Goal: Information Seeking & Learning: Learn about a topic

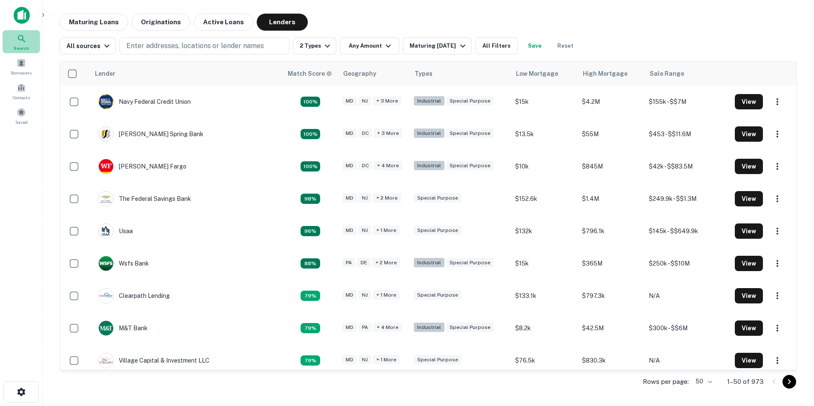
click at [23, 34] on icon at bounding box center [22, 39] width 10 height 10
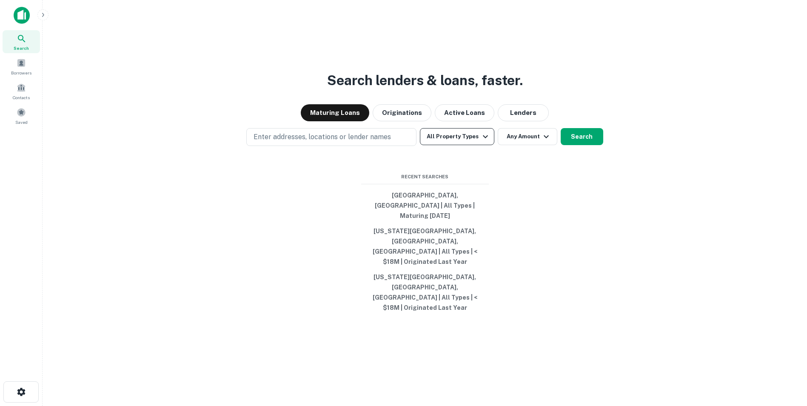
click at [485, 142] on icon "button" at bounding box center [486, 137] width 10 height 10
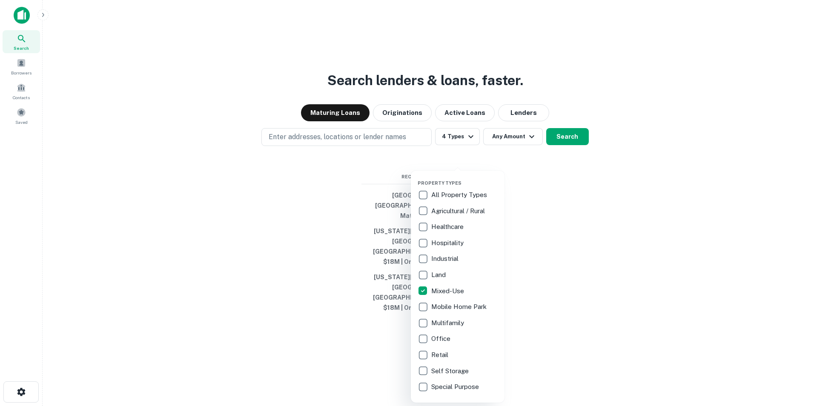
click at [468, 163] on div at bounding box center [407, 203] width 814 height 406
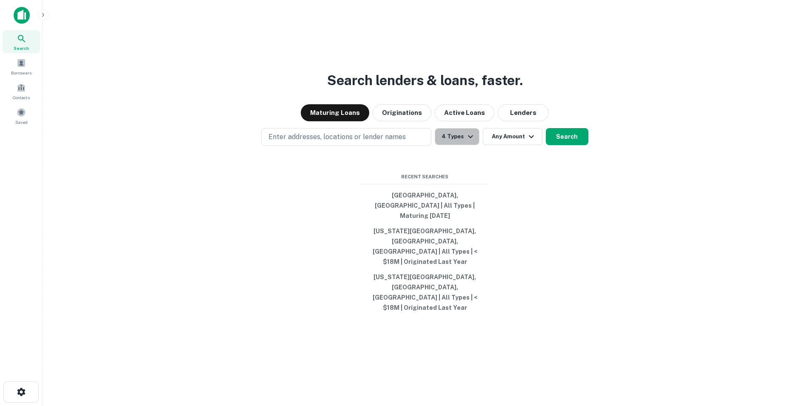
click at [468, 142] on icon "button" at bounding box center [471, 137] width 10 height 10
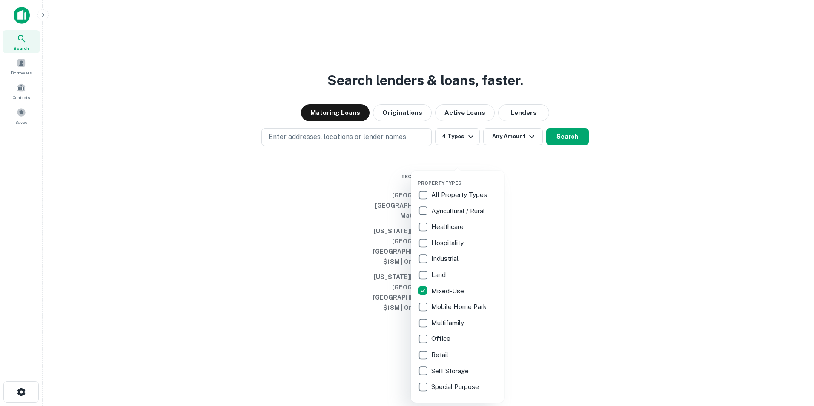
click at [380, 165] on div at bounding box center [407, 203] width 814 height 406
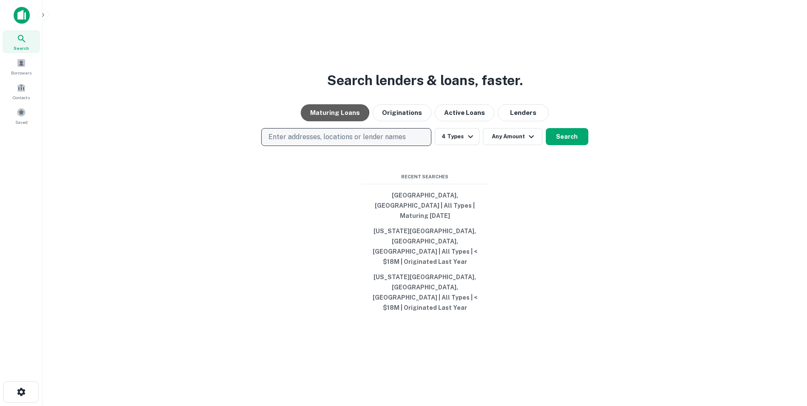
drag, startPoint x: 317, startPoint y: 145, endPoint x: 318, endPoint y: 155, distance: 10.7
click at [317, 147] on div "Search lenders & loans, faster. Maturing Loans Originations Active Loans Lender…" at bounding box center [424, 223] width 751 height 406
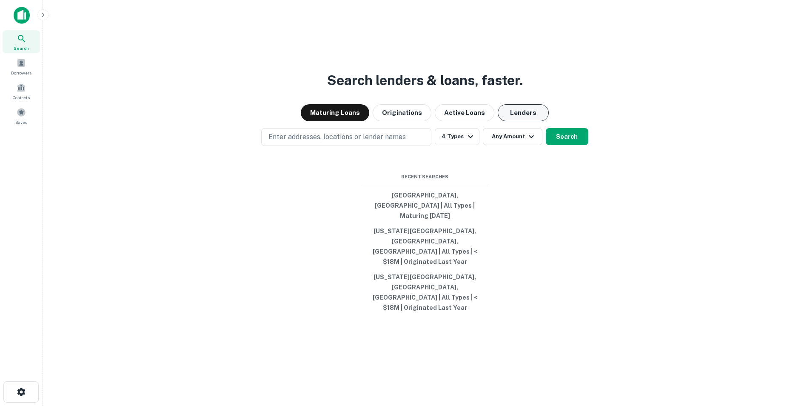
click at [534, 121] on button "Lenders" at bounding box center [523, 112] width 51 height 17
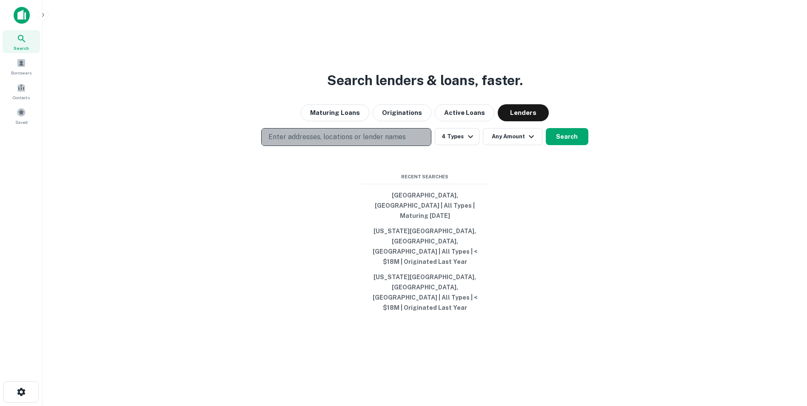
click at [315, 142] on p "Enter addresses, locations or lender names" at bounding box center [337, 137] width 137 height 10
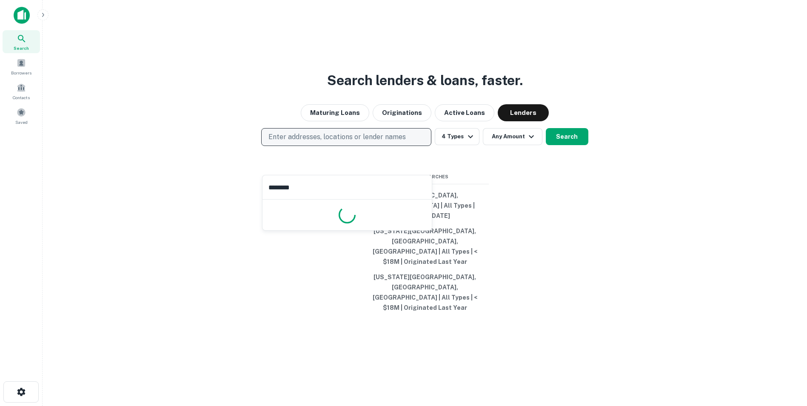
type input "*********"
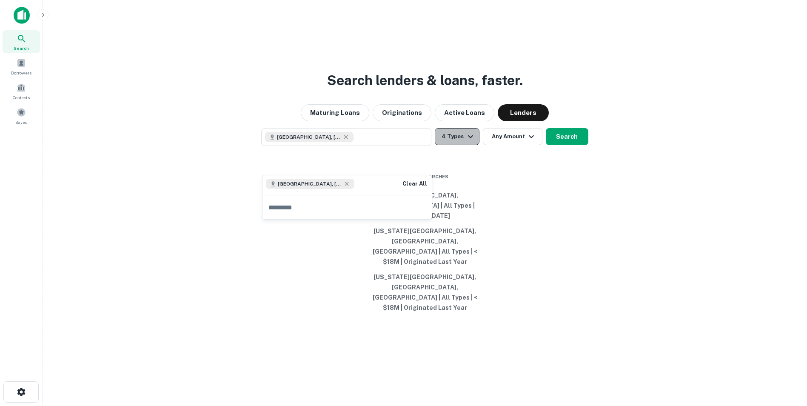
click at [472, 142] on icon "button" at bounding box center [471, 137] width 10 height 10
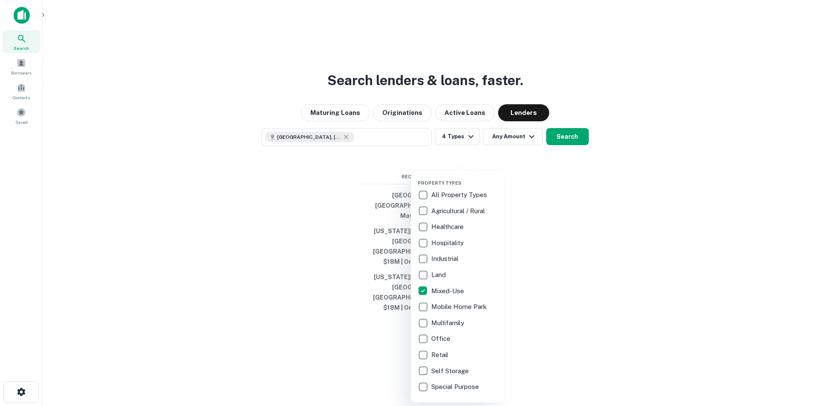
click at [528, 162] on div at bounding box center [407, 203] width 814 height 406
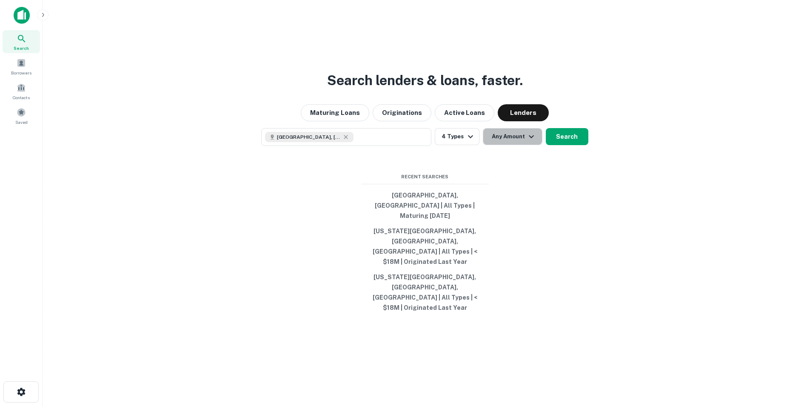
click at [528, 142] on icon "button" at bounding box center [532, 137] width 10 height 10
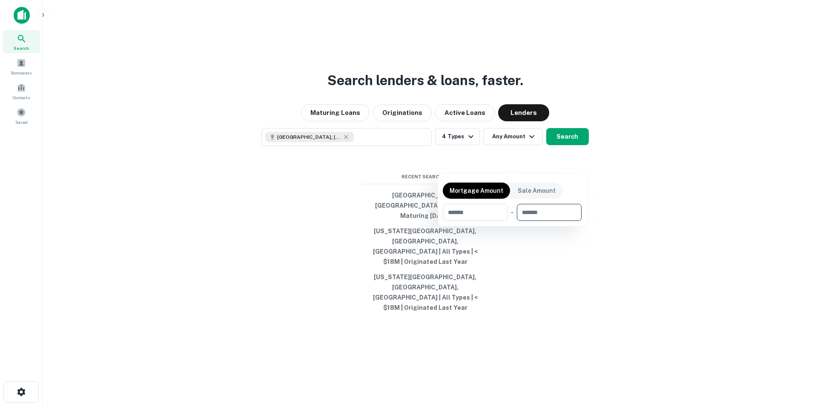
click at [546, 211] on input "number" at bounding box center [546, 212] width 59 height 17
drag, startPoint x: 561, startPoint y: 202, endPoint x: 553, endPoint y: 212, distance: 12.7
click at [553, 211] on div "Mortgage Amount Sale Amount ​ - ​" at bounding box center [512, 200] width 139 height 42
click at [557, 214] on input "number" at bounding box center [546, 212] width 59 height 17
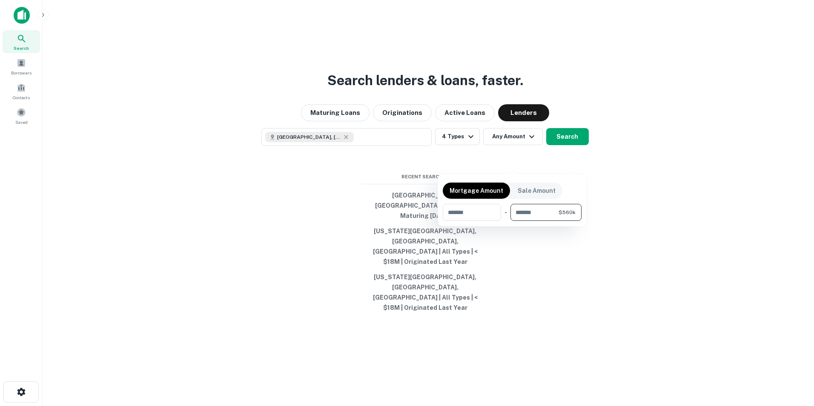
type input "******"
click at [580, 162] on div at bounding box center [407, 203] width 814 height 406
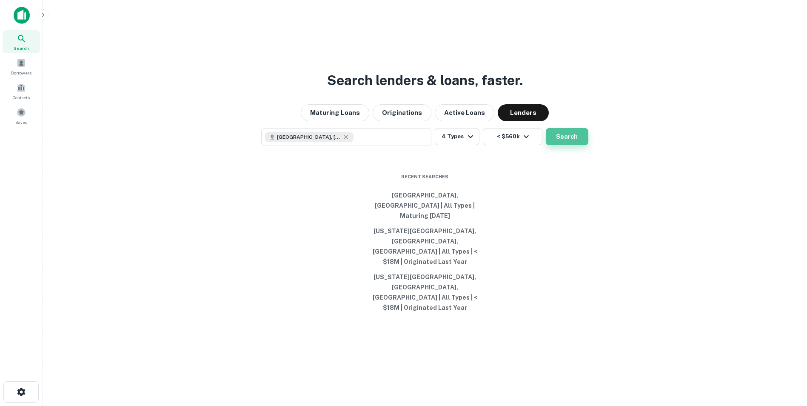
click at [561, 145] on button "Search" at bounding box center [567, 136] width 43 height 17
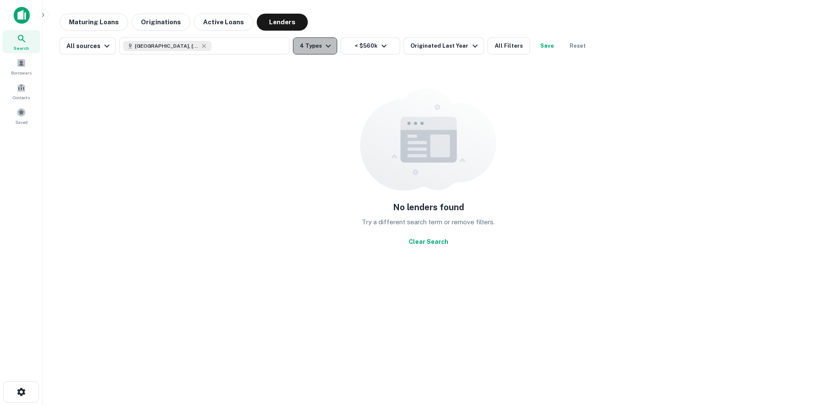
click at [326, 45] on icon "button" at bounding box center [328, 46] width 10 height 10
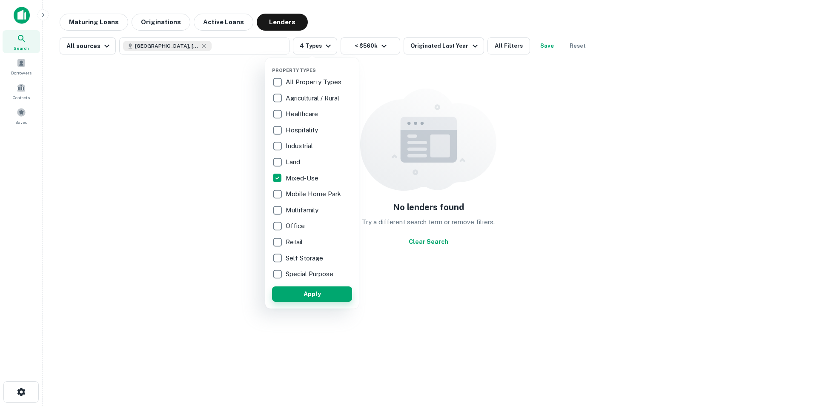
click at [312, 293] on button "Apply" at bounding box center [312, 293] width 80 height 15
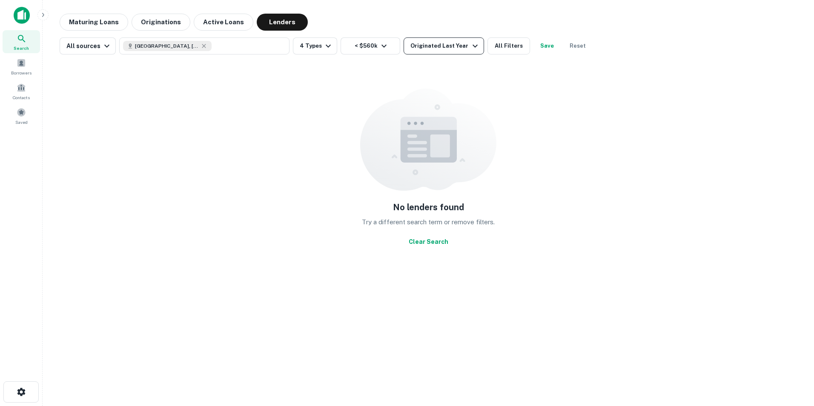
click at [470, 46] on icon "button" at bounding box center [475, 46] width 10 height 10
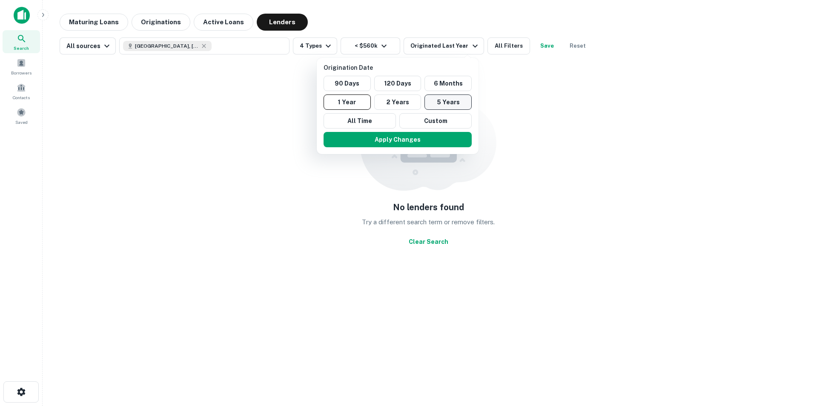
click at [441, 99] on button "5 Years" at bounding box center [447, 101] width 47 height 15
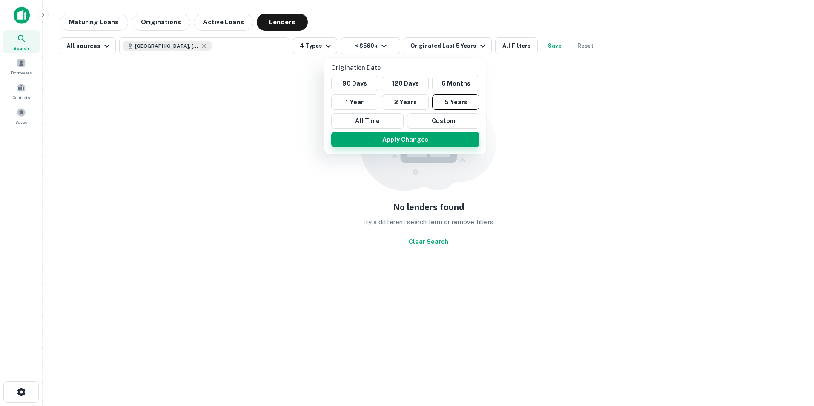
click at [410, 143] on button "Apply Changes" at bounding box center [405, 139] width 148 height 15
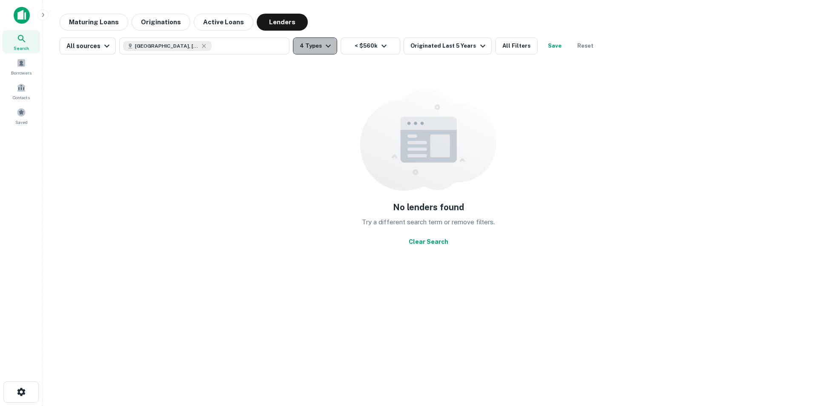
click at [323, 41] on button "4 Types" at bounding box center [315, 45] width 44 height 17
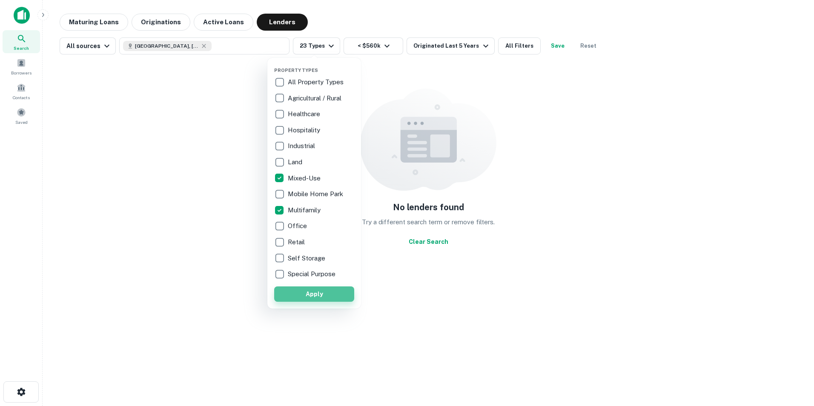
click at [312, 293] on button "Apply" at bounding box center [314, 293] width 80 height 15
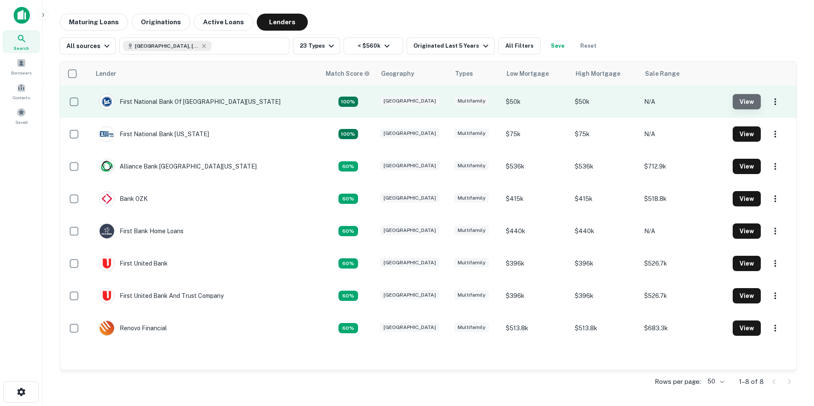
click at [741, 102] on button "View" at bounding box center [747, 101] width 28 height 15
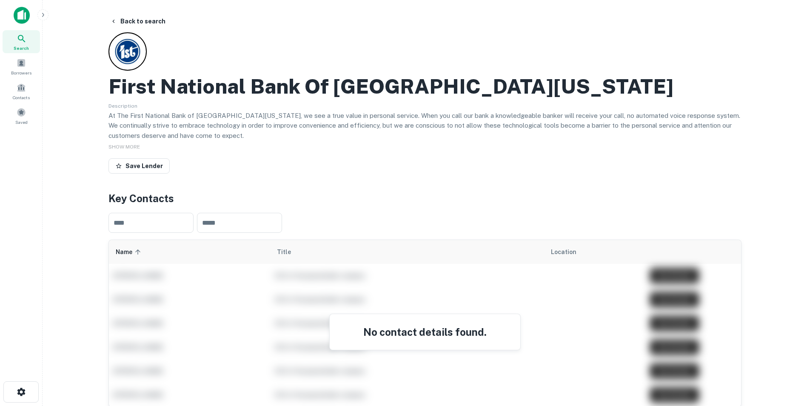
click at [42, 13] on icon "button" at bounding box center [43, 14] width 7 height 7
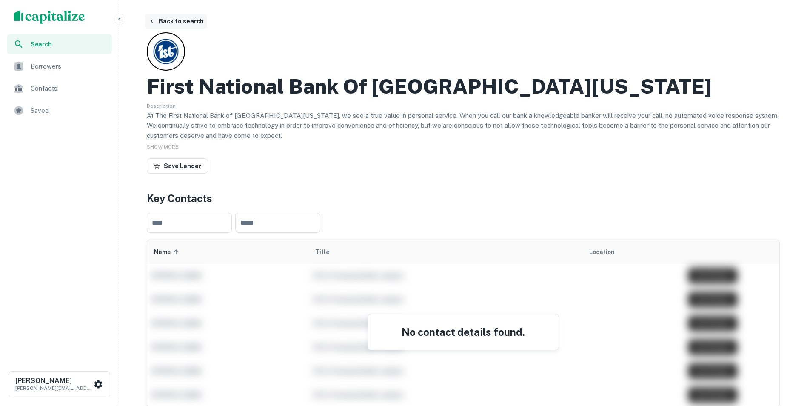
click at [155, 19] on icon "button" at bounding box center [152, 21] width 7 height 7
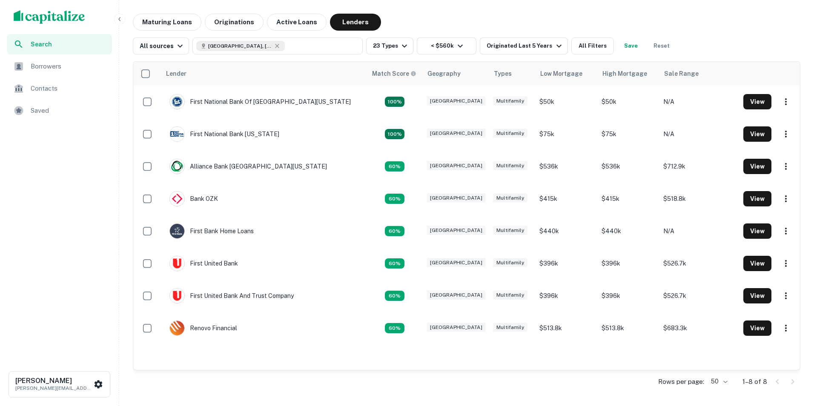
click at [48, 40] on span "Search" at bounding box center [69, 44] width 76 height 9
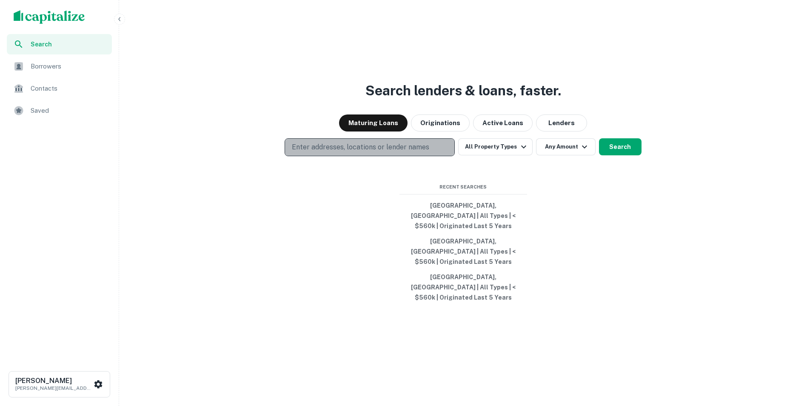
click at [370, 152] on p "Enter addresses, locations or lender names" at bounding box center [360, 147] width 137 height 10
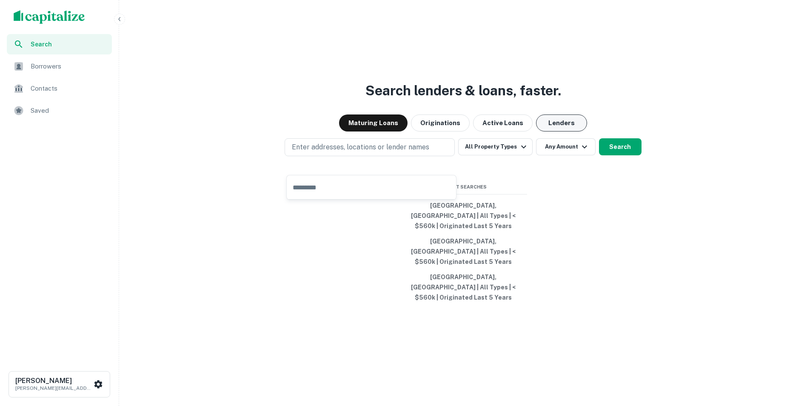
click at [564, 132] on button "Lenders" at bounding box center [561, 123] width 51 height 17
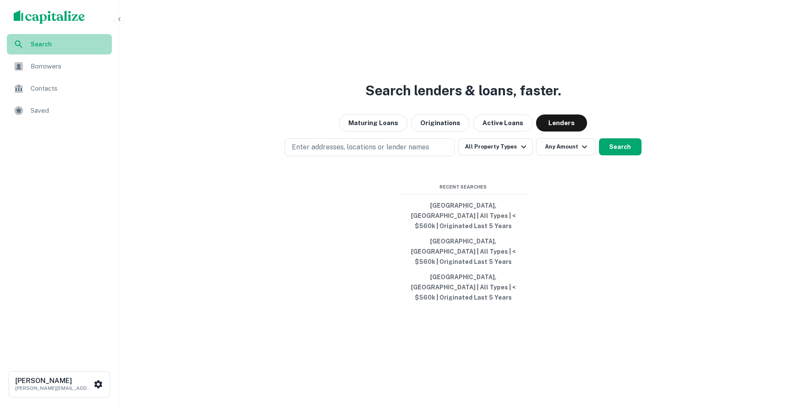
click at [58, 44] on span "Search" at bounding box center [69, 44] width 76 height 9
